Goal: Navigation & Orientation: Find specific page/section

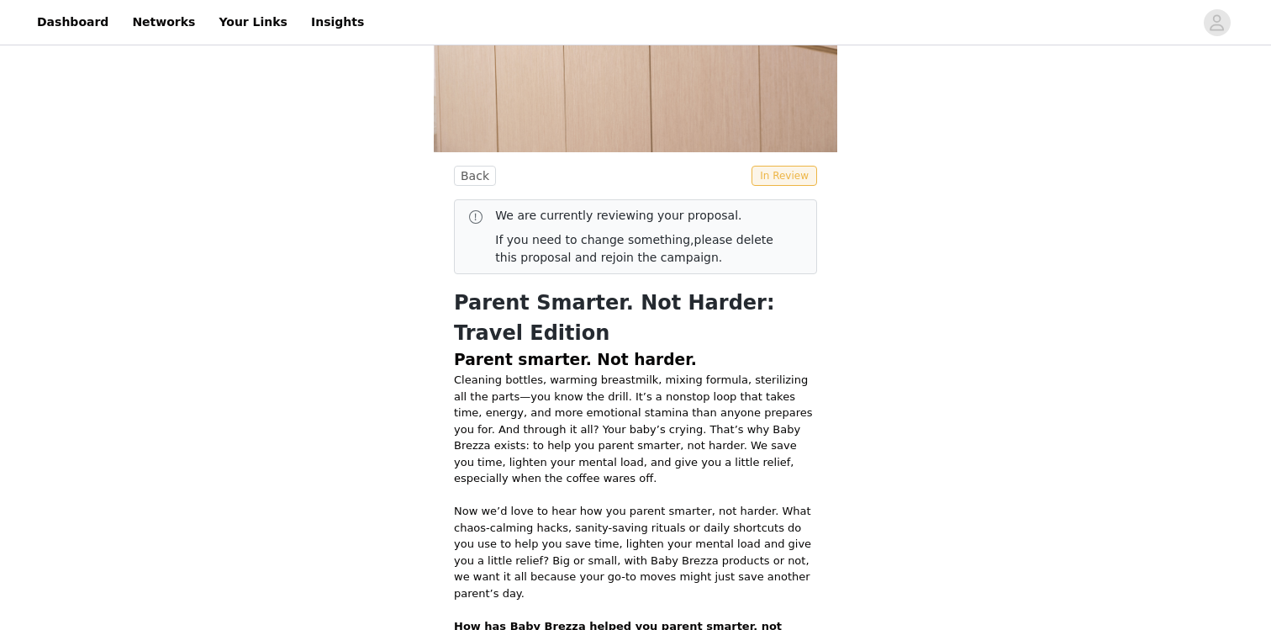
scroll to position [430, 0]
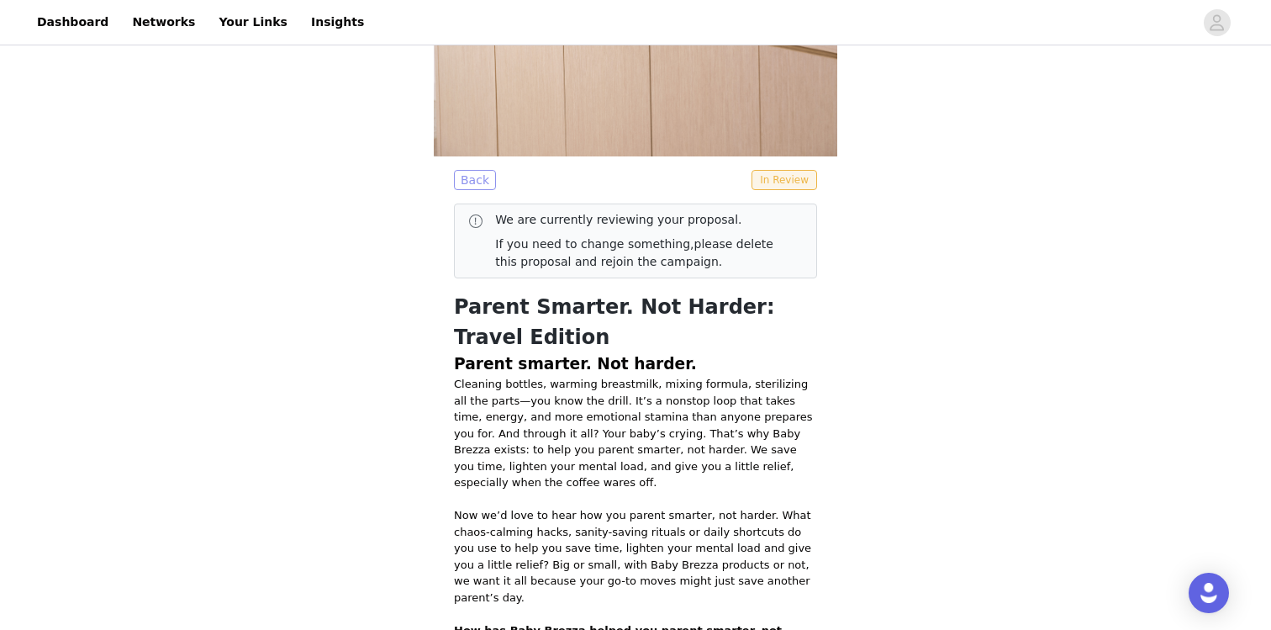
click at [469, 176] on button "Back" at bounding box center [475, 180] width 42 height 20
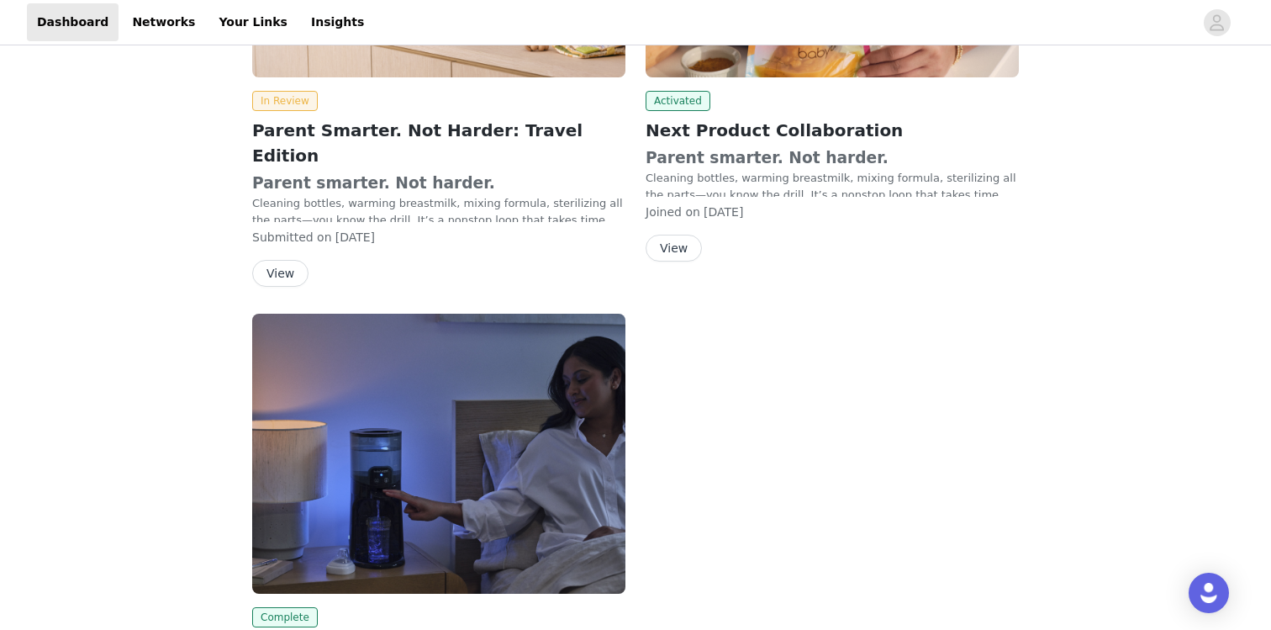
scroll to position [467, 0]
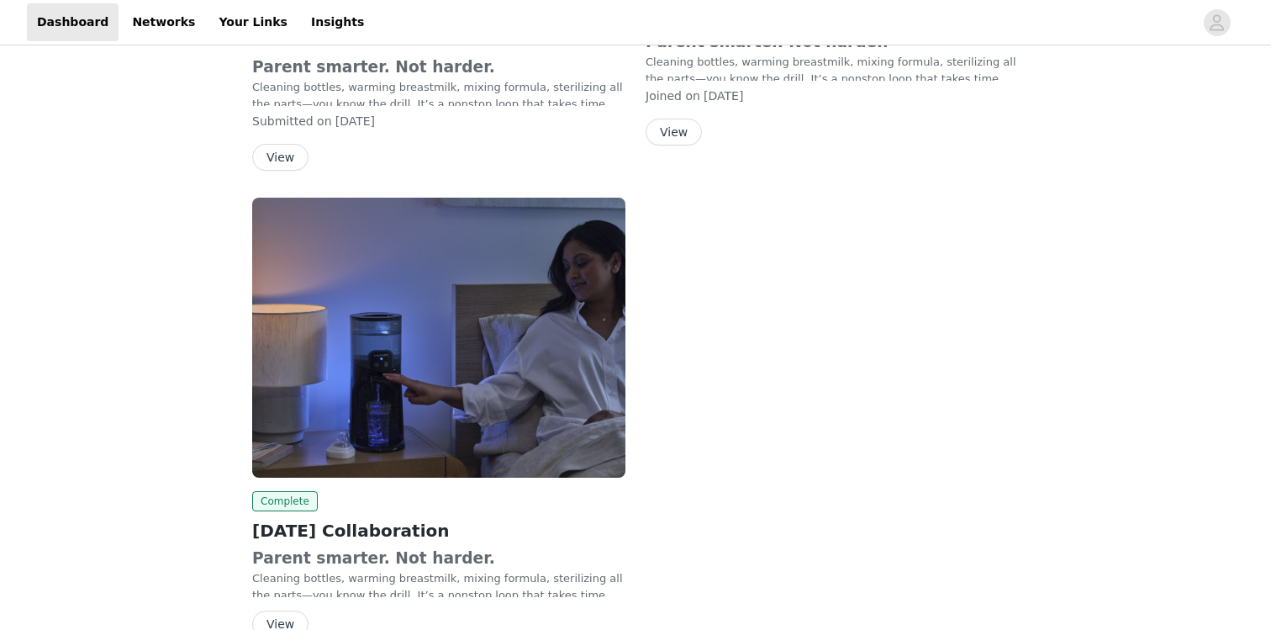
scroll to position [467, 0]
